Goal: Find specific page/section: Find specific page/section

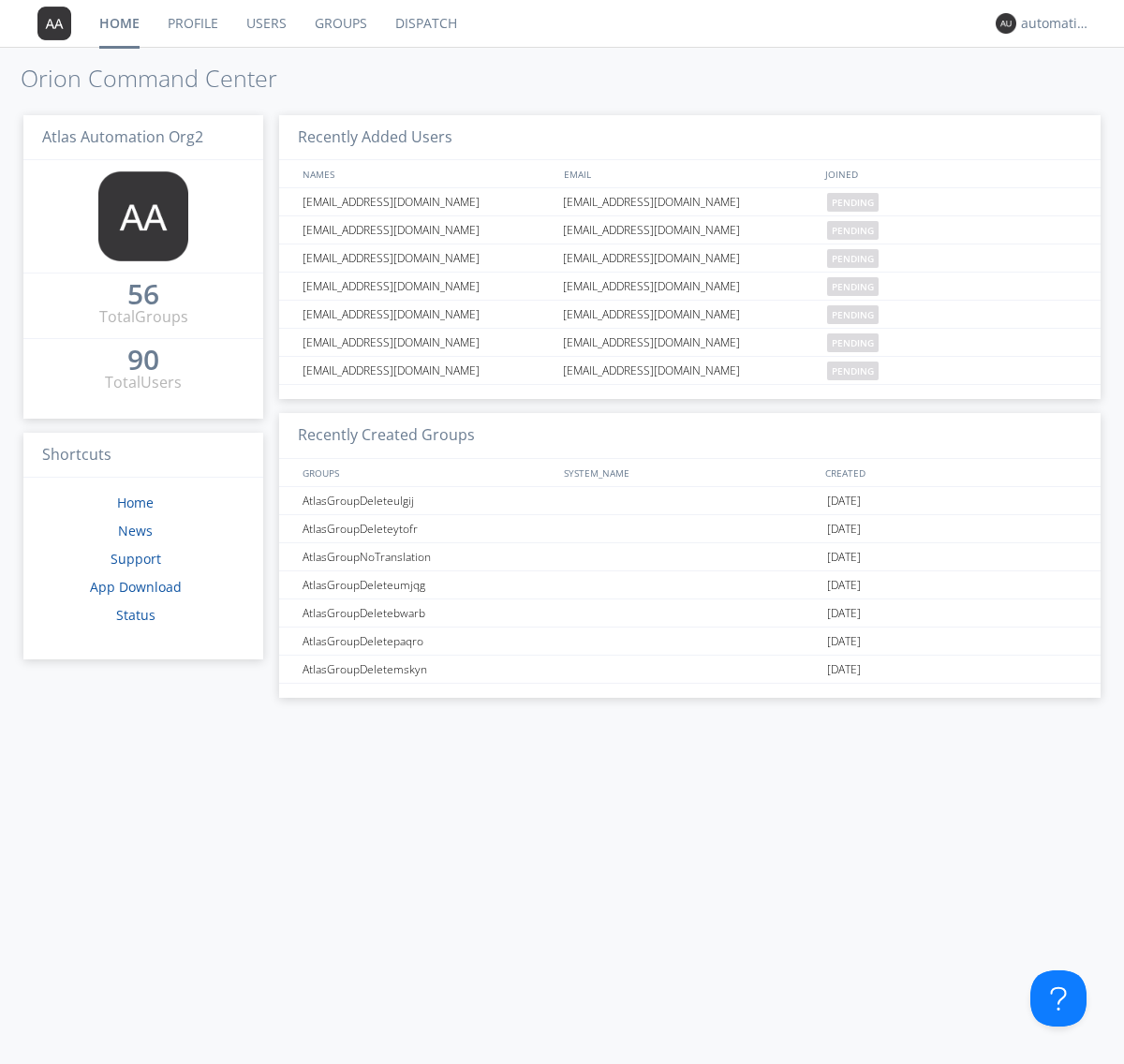
click at [424, 24] on link "Dispatch" at bounding box center [426, 23] width 90 height 47
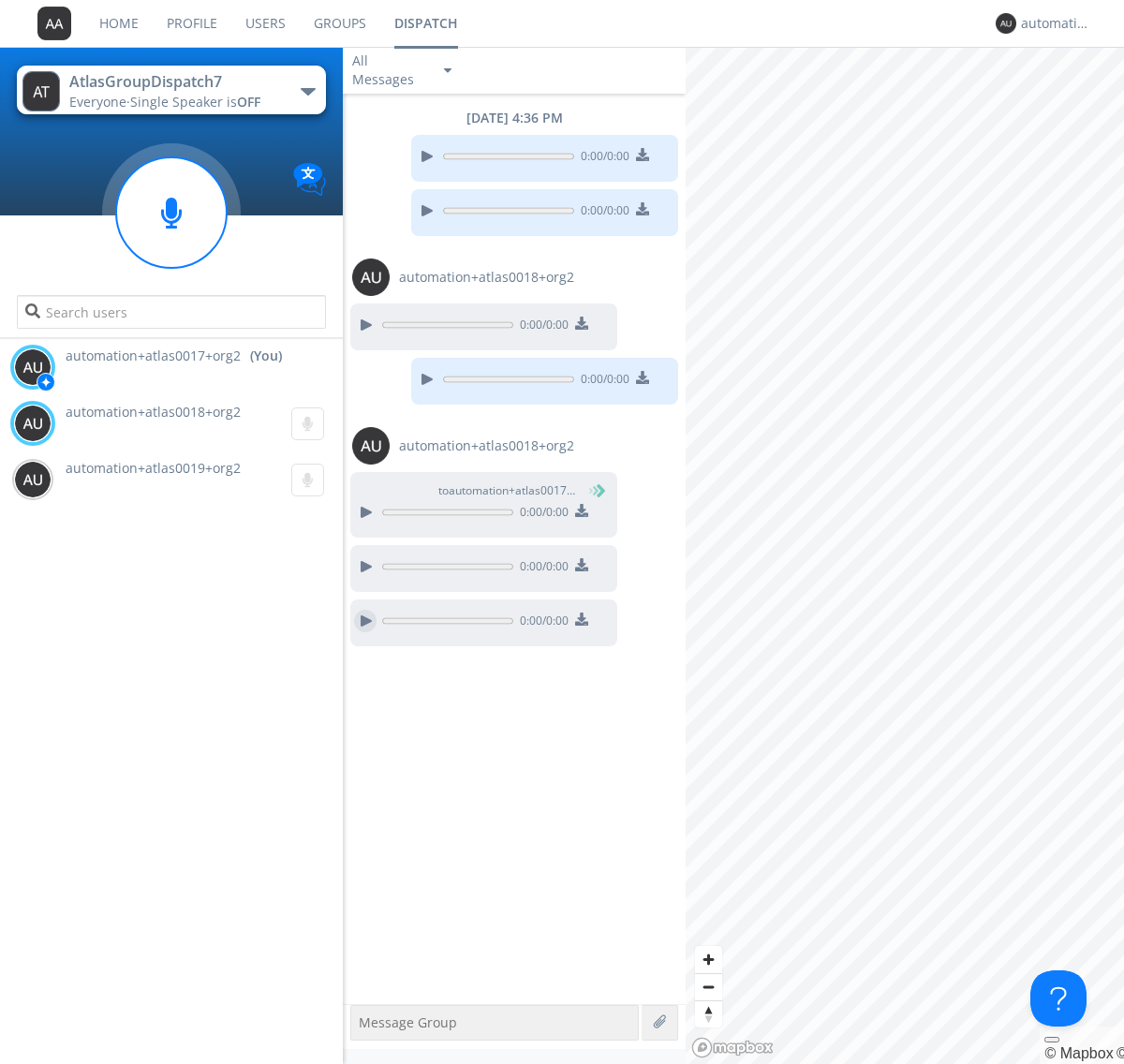
click at [366, 621] on div at bounding box center [365, 621] width 23 height 23
click at [1051, 24] on div "automation+atlas0017+org2" at bounding box center [1056, 23] width 71 height 19
